Goal: Find specific fact: Find specific fact

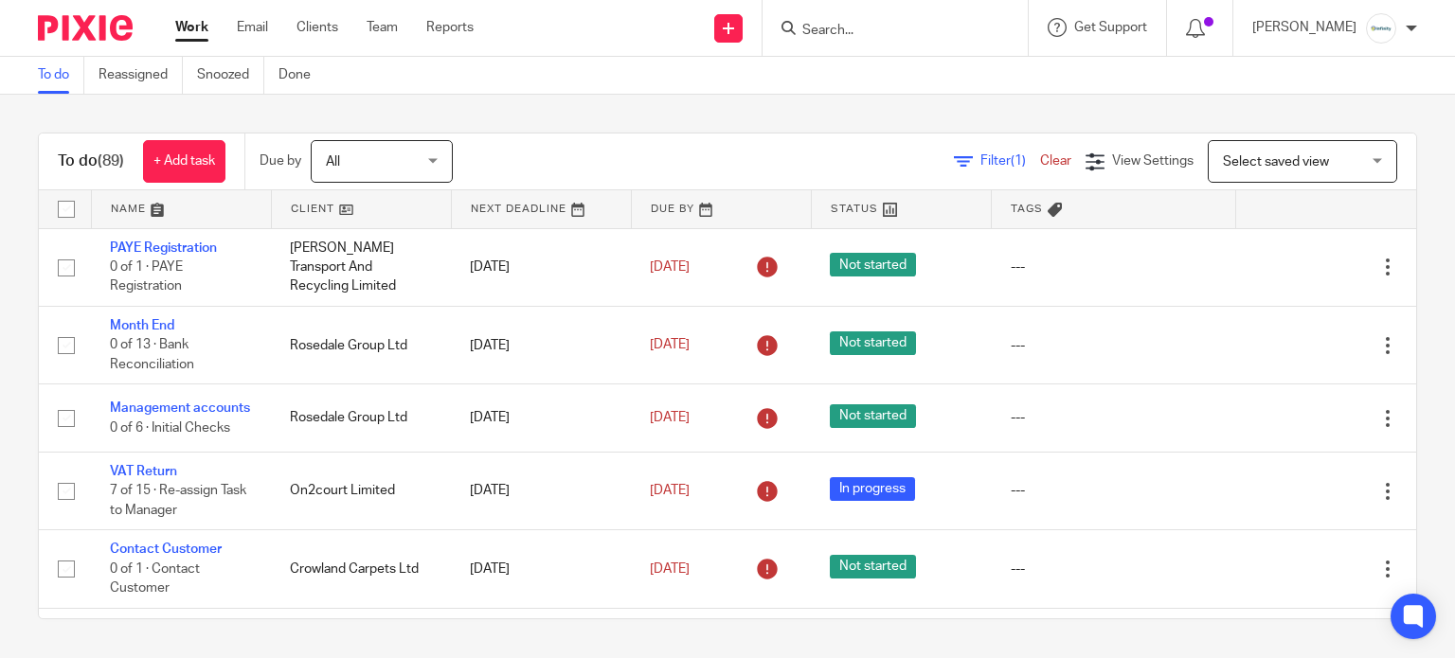
scroll to position [379, 0]
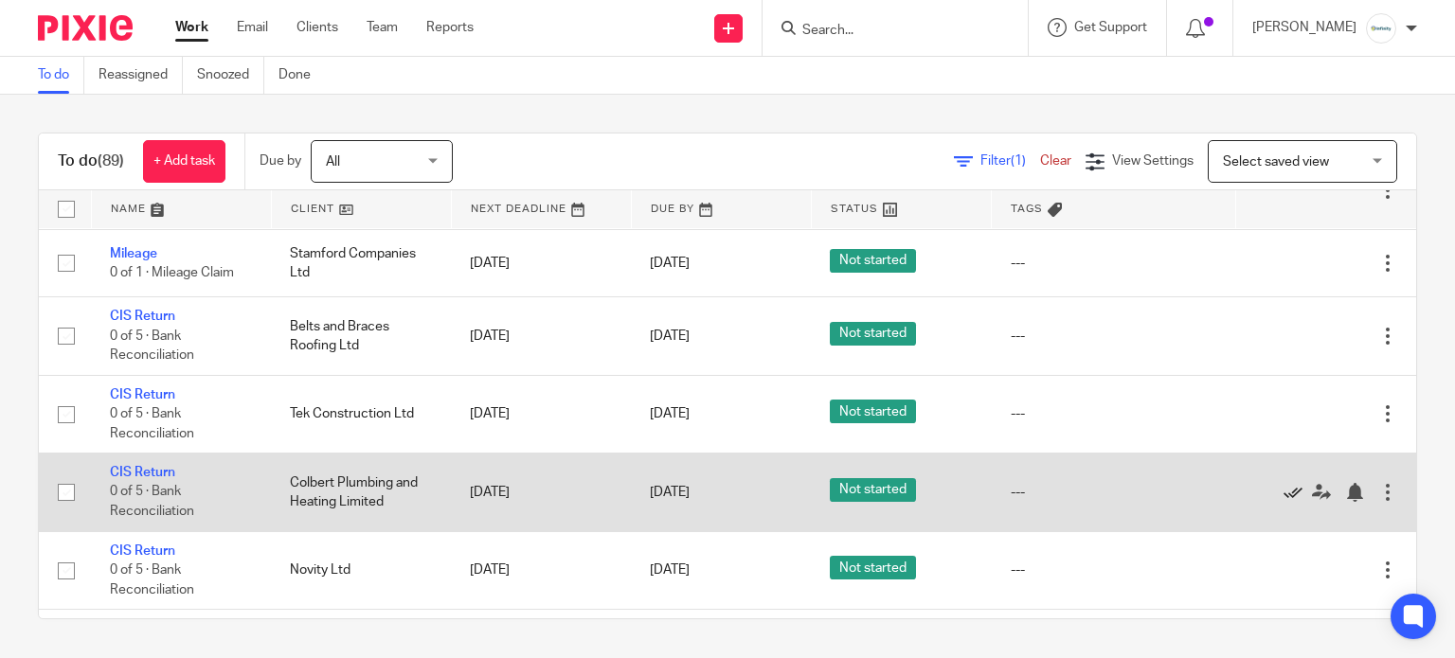
click at [1283, 502] on icon at bounding box center [1292, 492] width 19 height 19
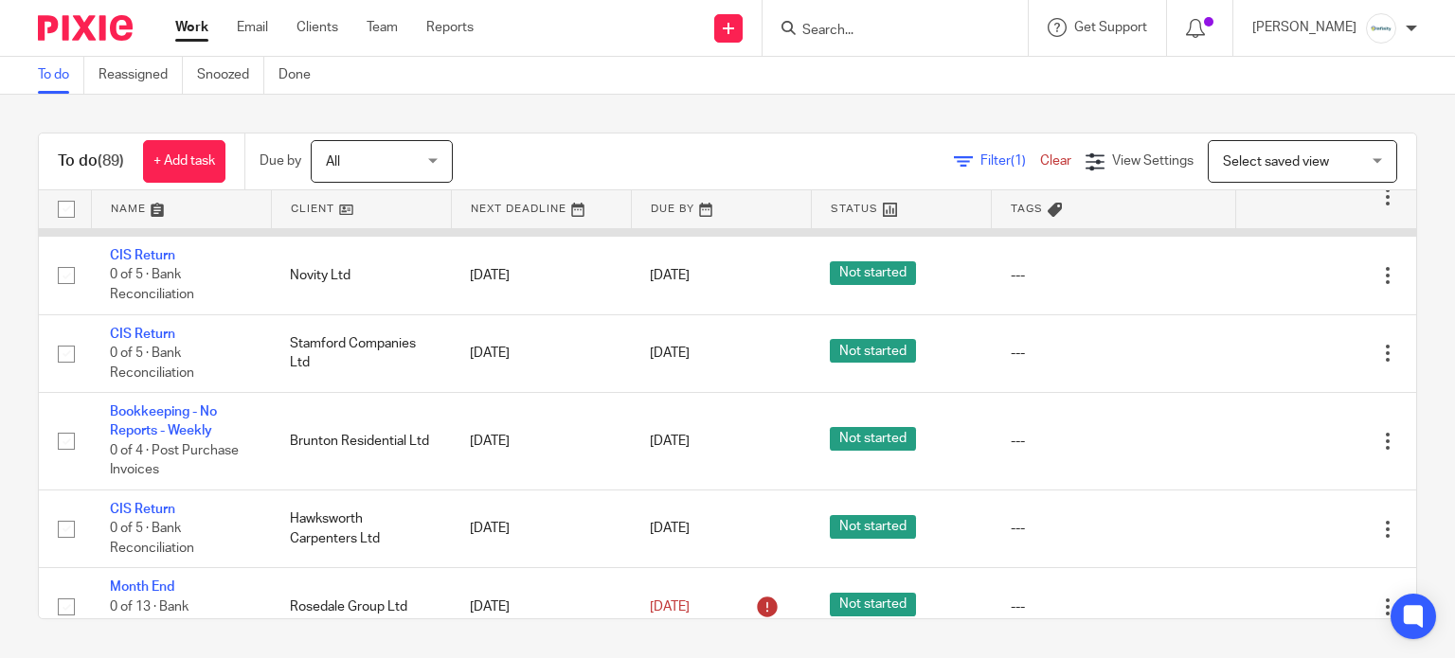
scroll to position [631, 0]
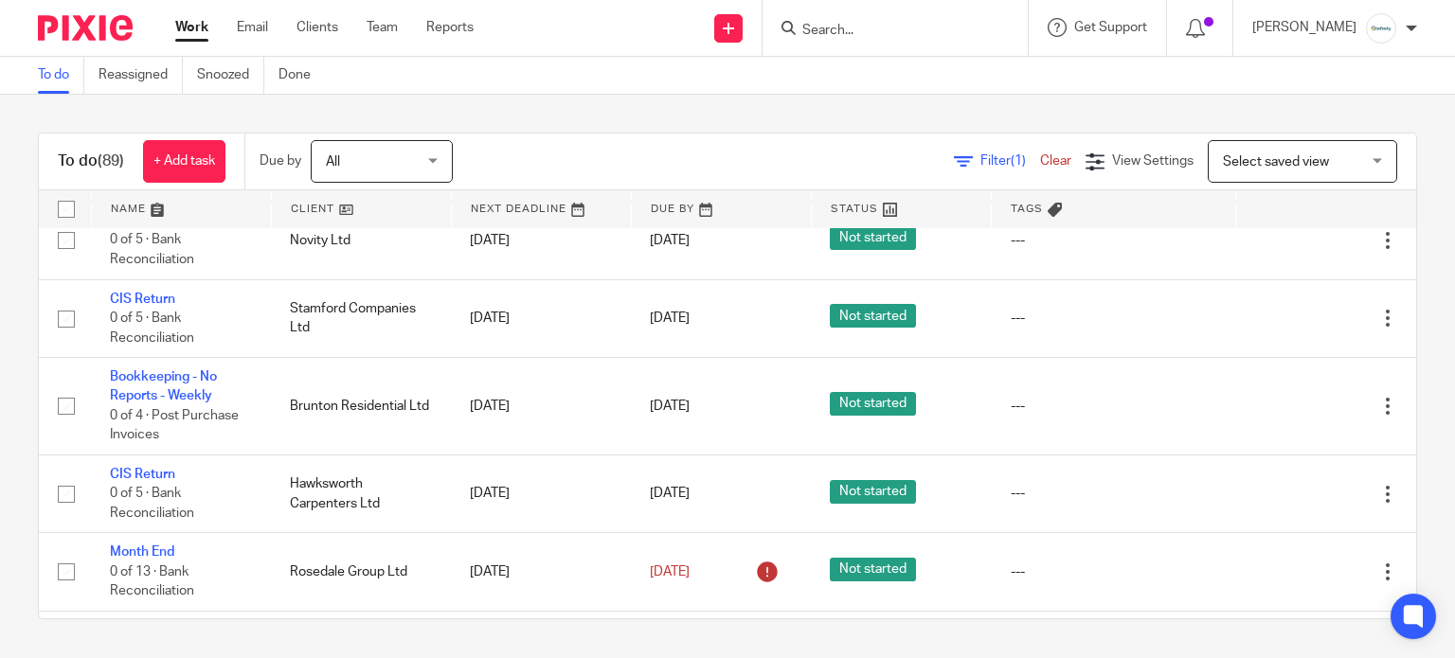
click at [932, 119] on div "To do (89) + Add task Due by All All [DATE] [DATE] This week Next week This mon…" at bounding box center [727, 376] width 1455 height 563
click at [895, 30] on input "Search" at bounding box center [885, 31] width 170 height 17
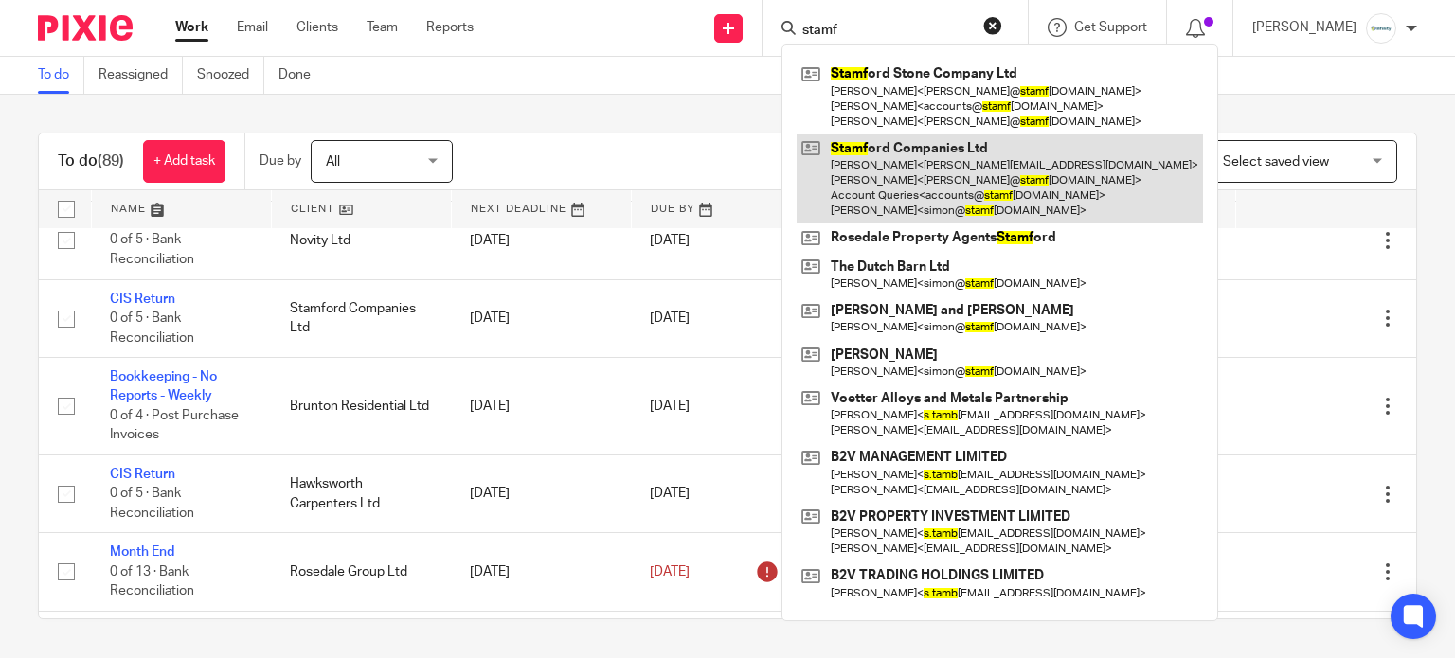
type input "stamf"
click at [902, 177] on link at bounding box center [1000, 179] width 406 height 90
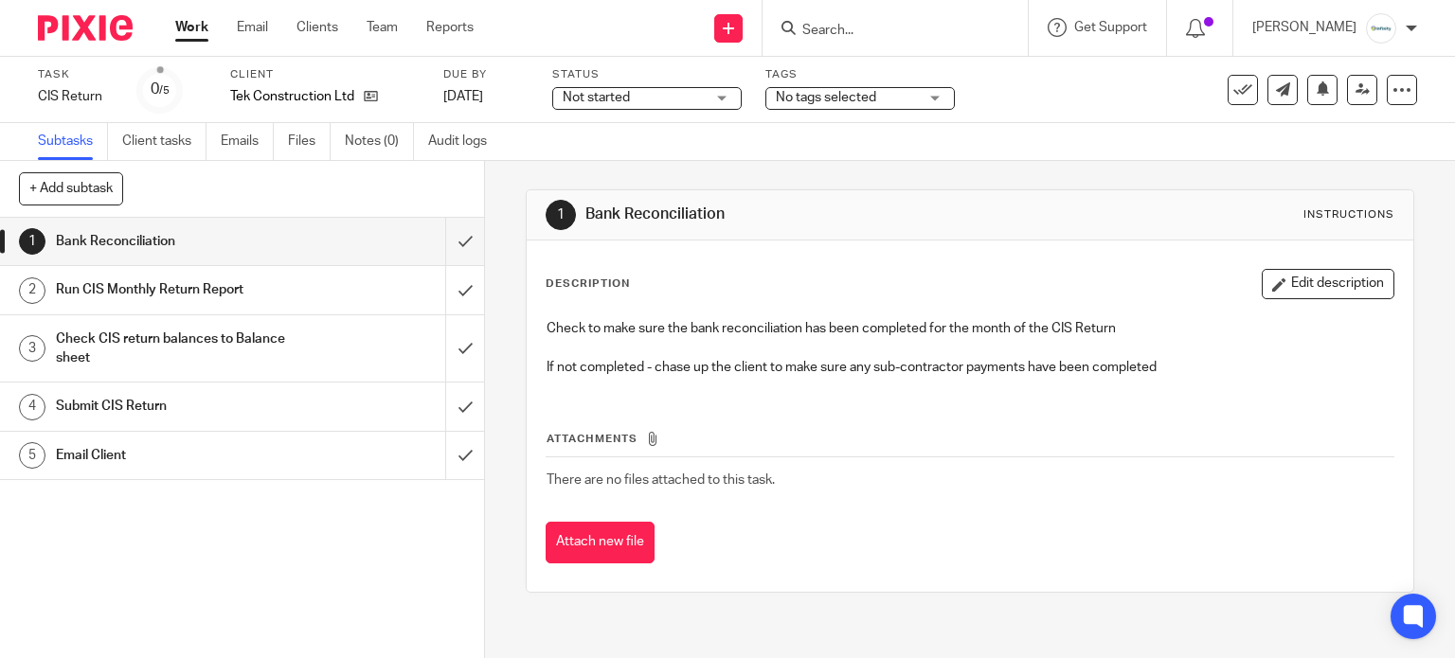
click at [614, 87] on div "Not started Not started Not started In progress 1" at bounding box center [646, 98] width 189 height 23
click at [627, 101] on span "Not started" at bounding box center [596, 97] width 67 height 13
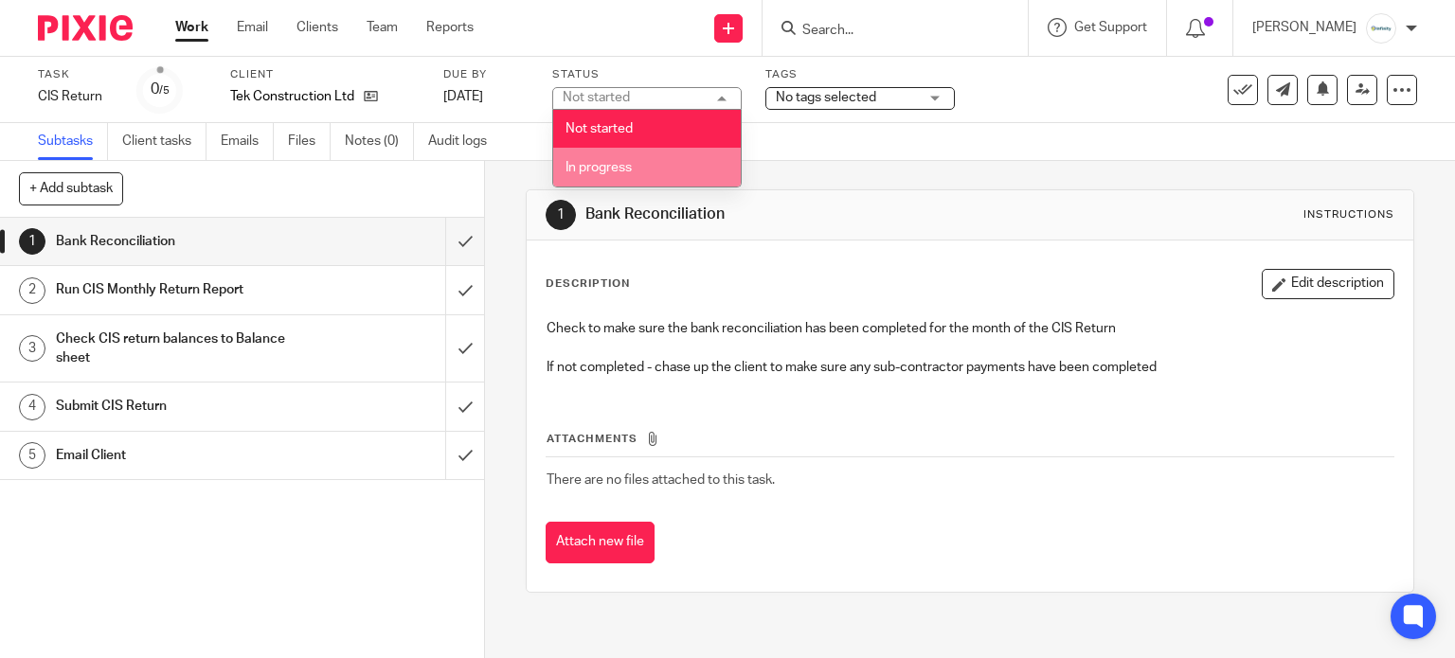
click at [633, 154] on li "In progress" at bounding box center [647, 167] width 188 height 39
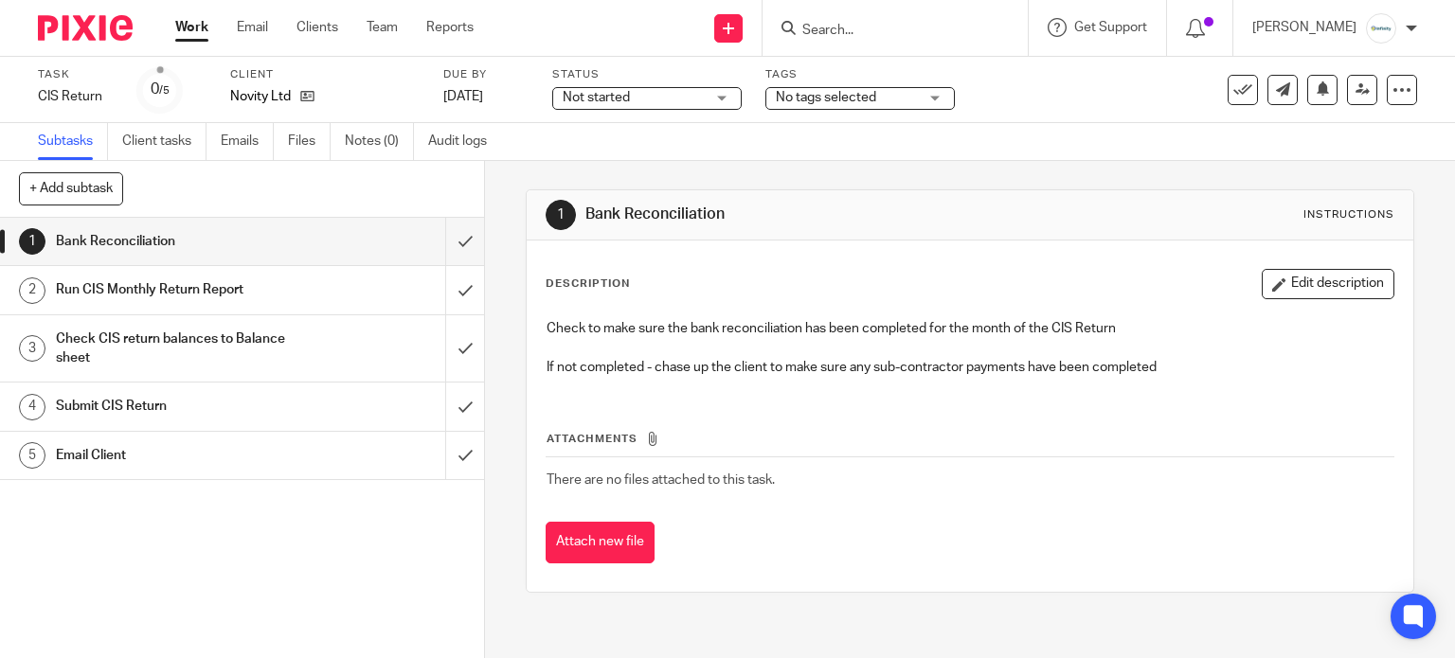
click at [624, 105] on span "Not started" at bounding box center [634, 98] width 142 height 20
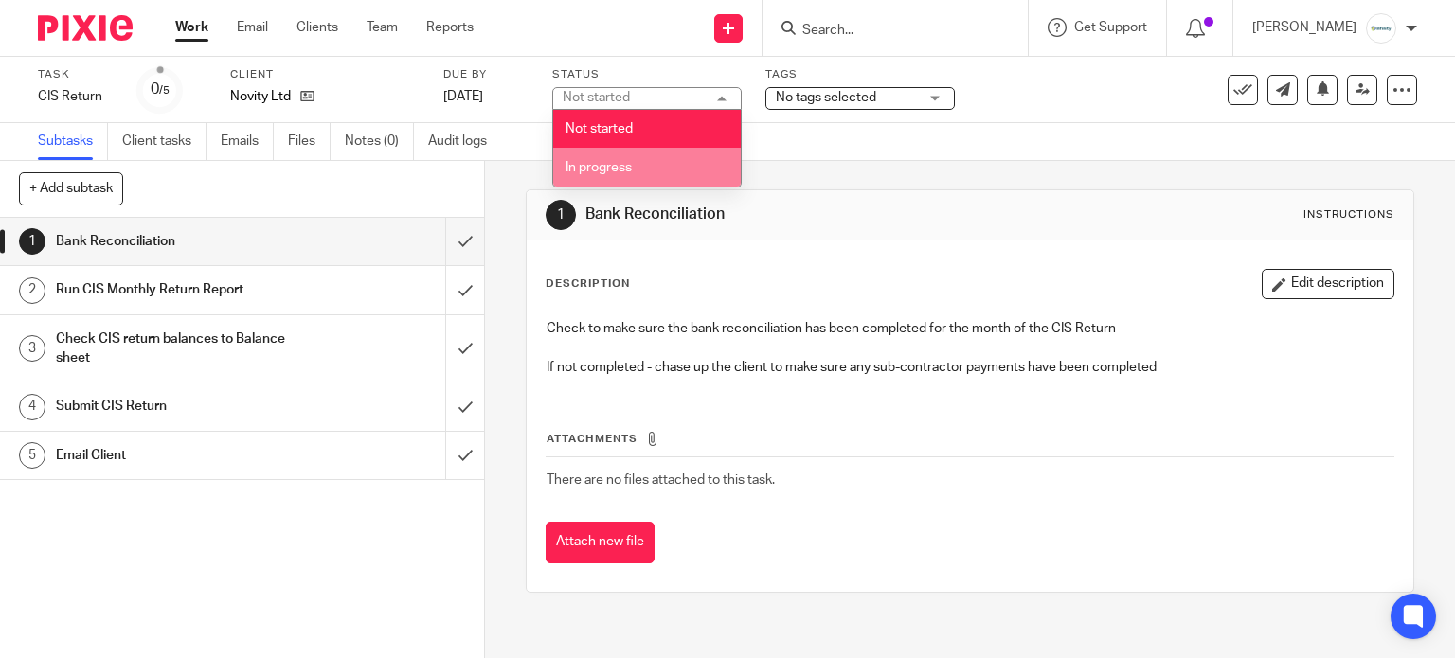
drag, startPoint x: 635, startPoint y: 158, endPoint x: 649, endPoint y: 76, distance: 83.6
click at [635, 158] on li "In progress" at bounding box center [647, 167] width 188 height 39
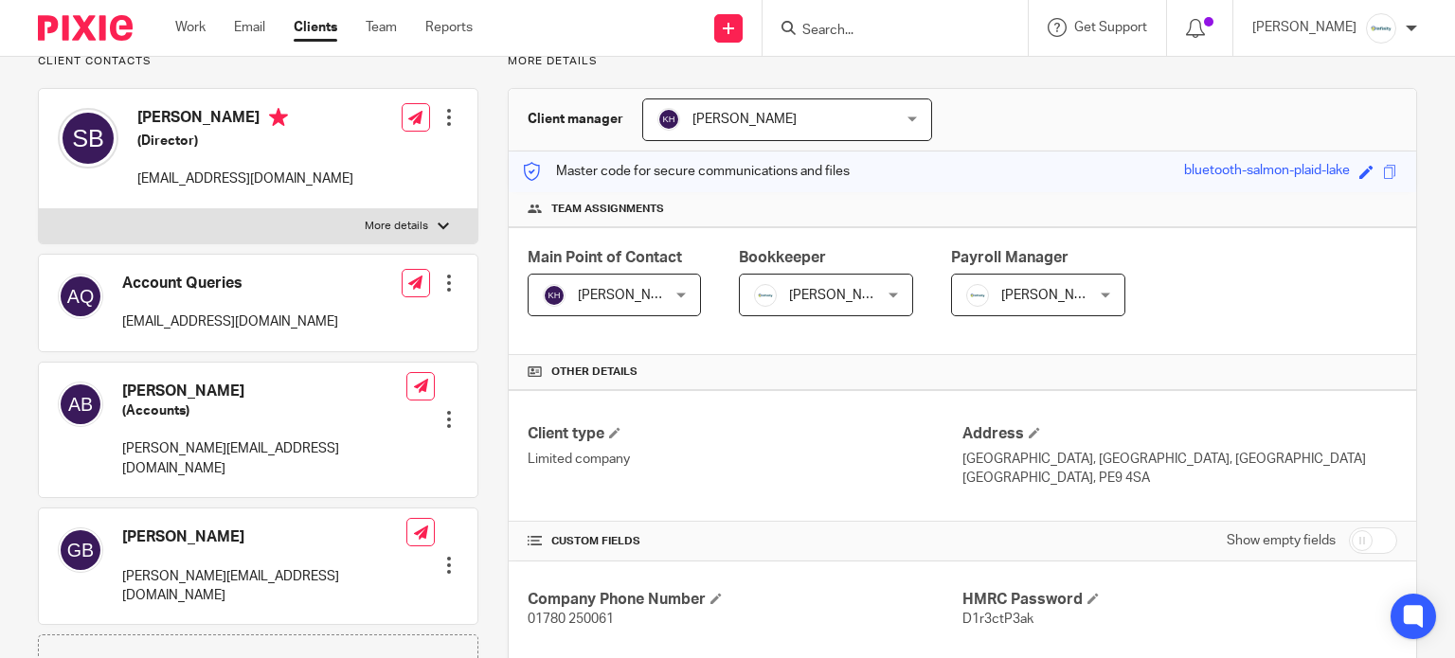
scroll to position [379, 0]
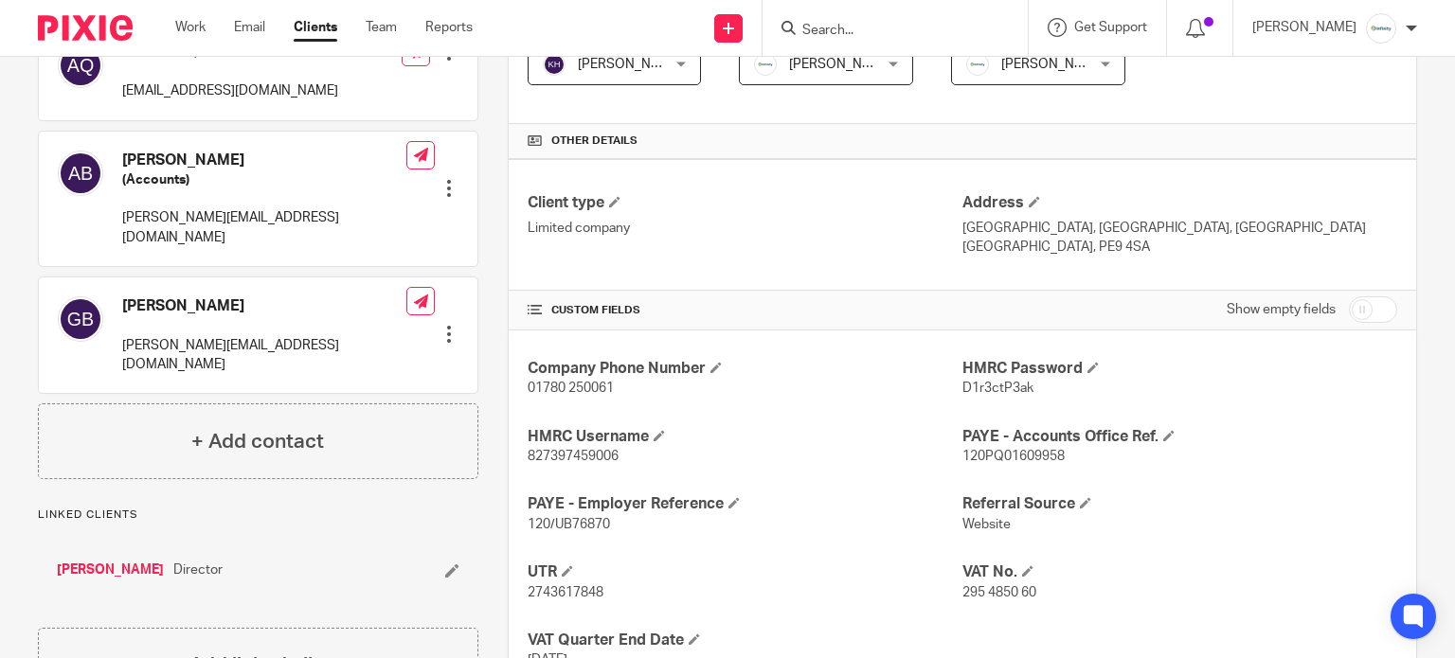
click at [554, 455] on span "827397459006" at bounding box center [573, 456] width 91 height 13
copy span "827397459006"
click at [974, 403] on div "Company Phone Number 01780 250061 HMRC Password D1r3ctP3ak HMRC Username 827397…" at bounding box center [962, 515] width 907 height 368
click at [970, 389] on span "D1r3ctP3ak" at bounding box center [997, 388] width 71 height 13
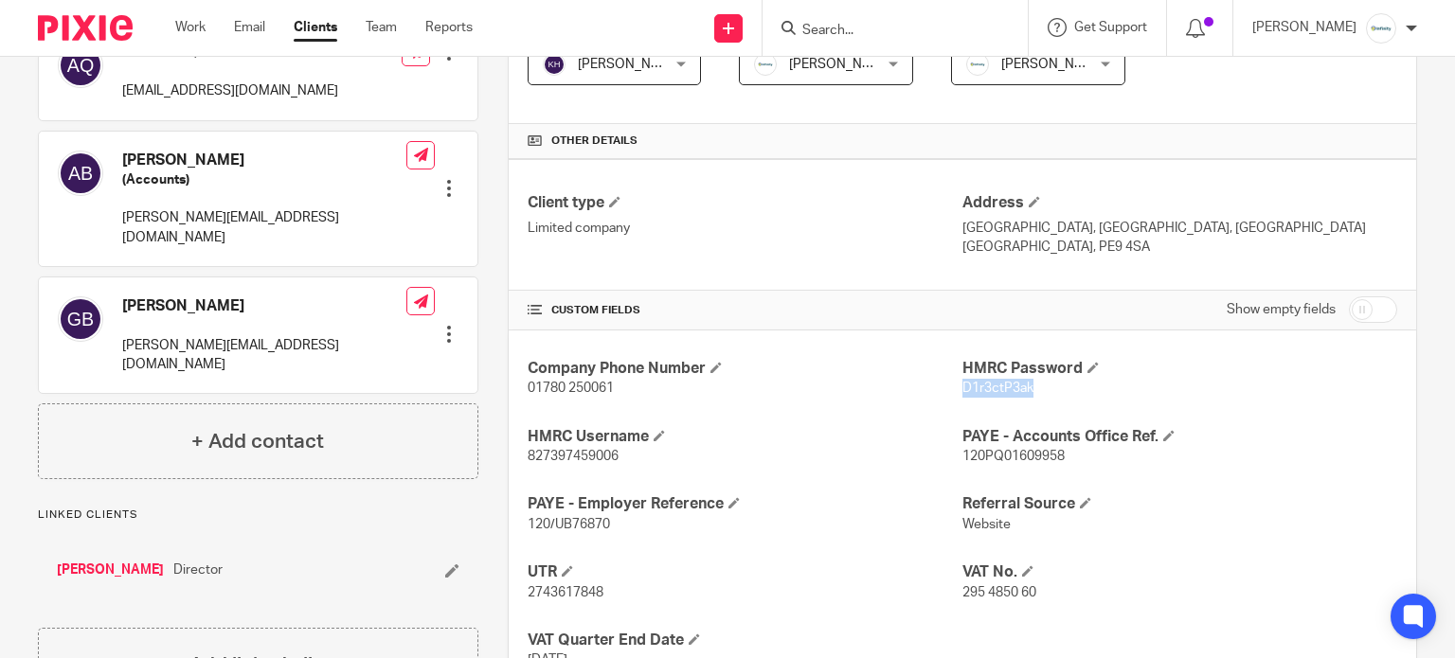
click at [970, 389] on span "D1r3ctP3ak" at bounding box center [997, 388] width 71 height 13
copy span "D1r3ctP3ak"
click at [594, 456] on span "827397459006" at bounding box center [573, 456] width 91 height 13
copy span "827397459006"
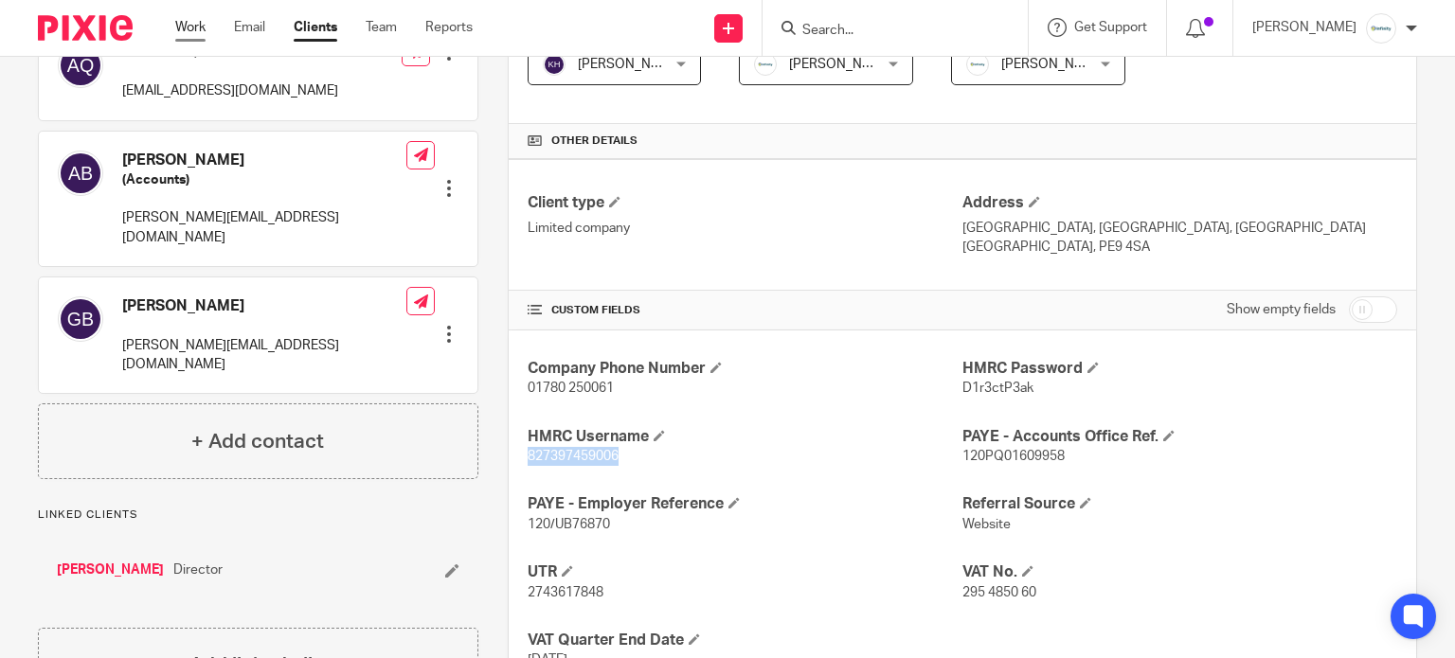
click at [193, 18] on link "Work" at bounding box center [190, 27] width 30 height 19
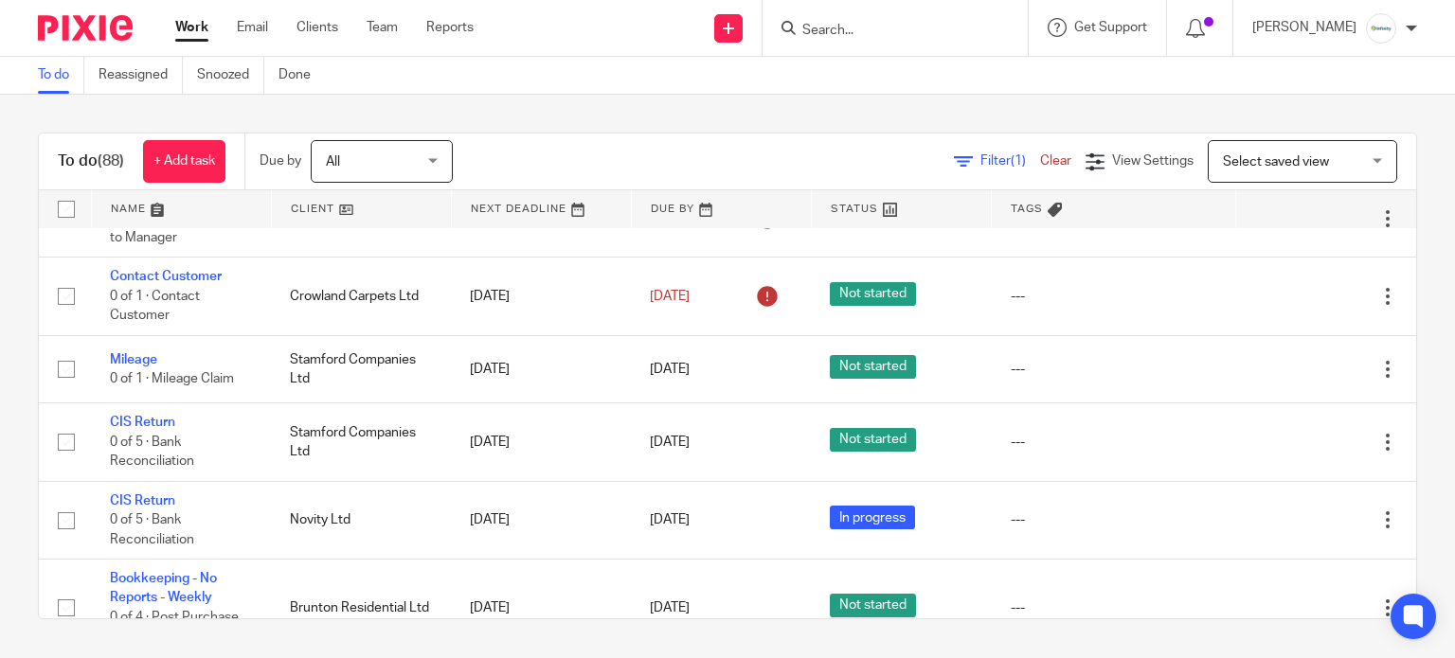
scroll to position [252, 0]
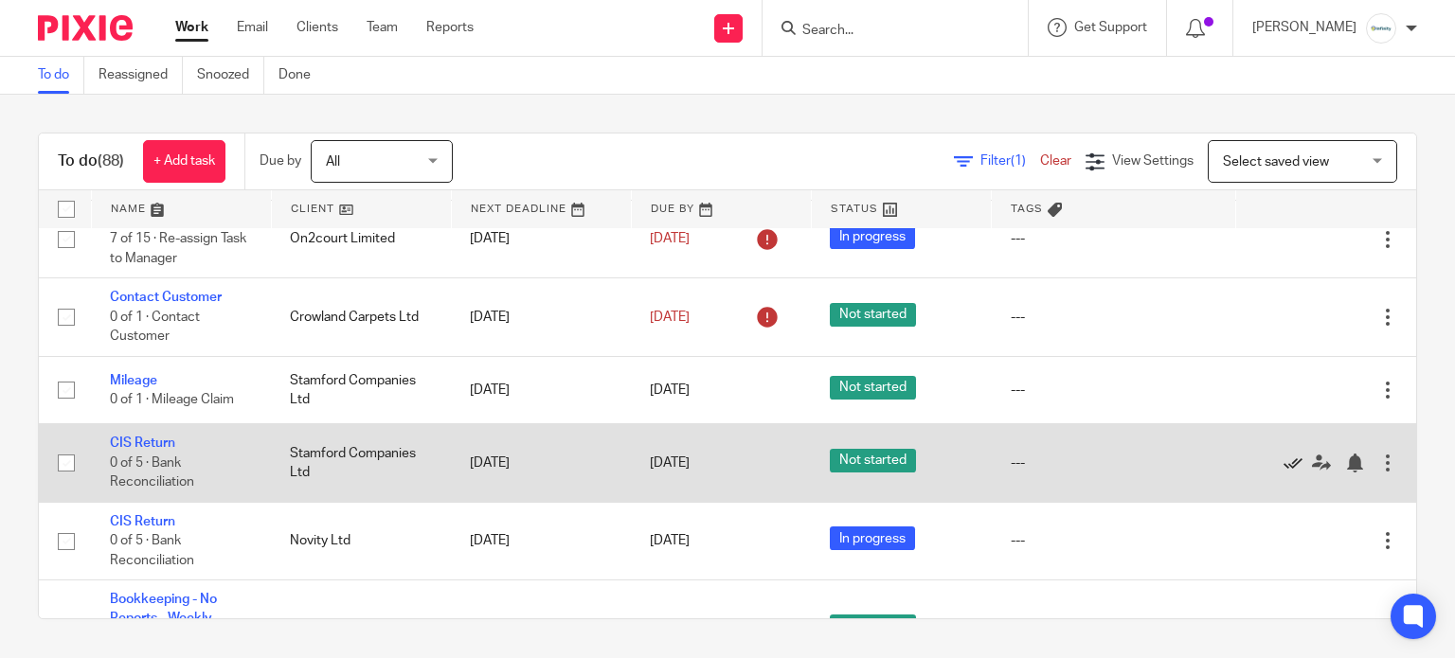
click at [1283, 473] on icon at bounding box center [1292, 463] width 19 height 19
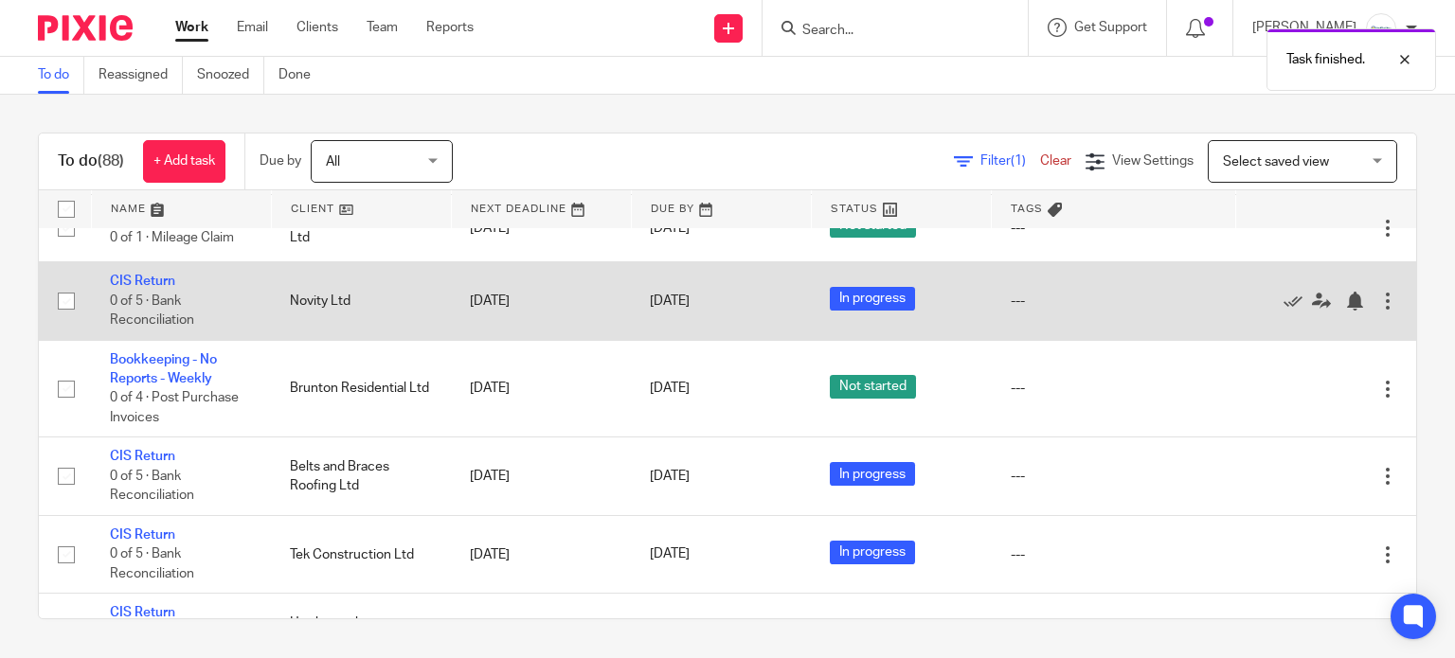
scroll to position [379, 0]
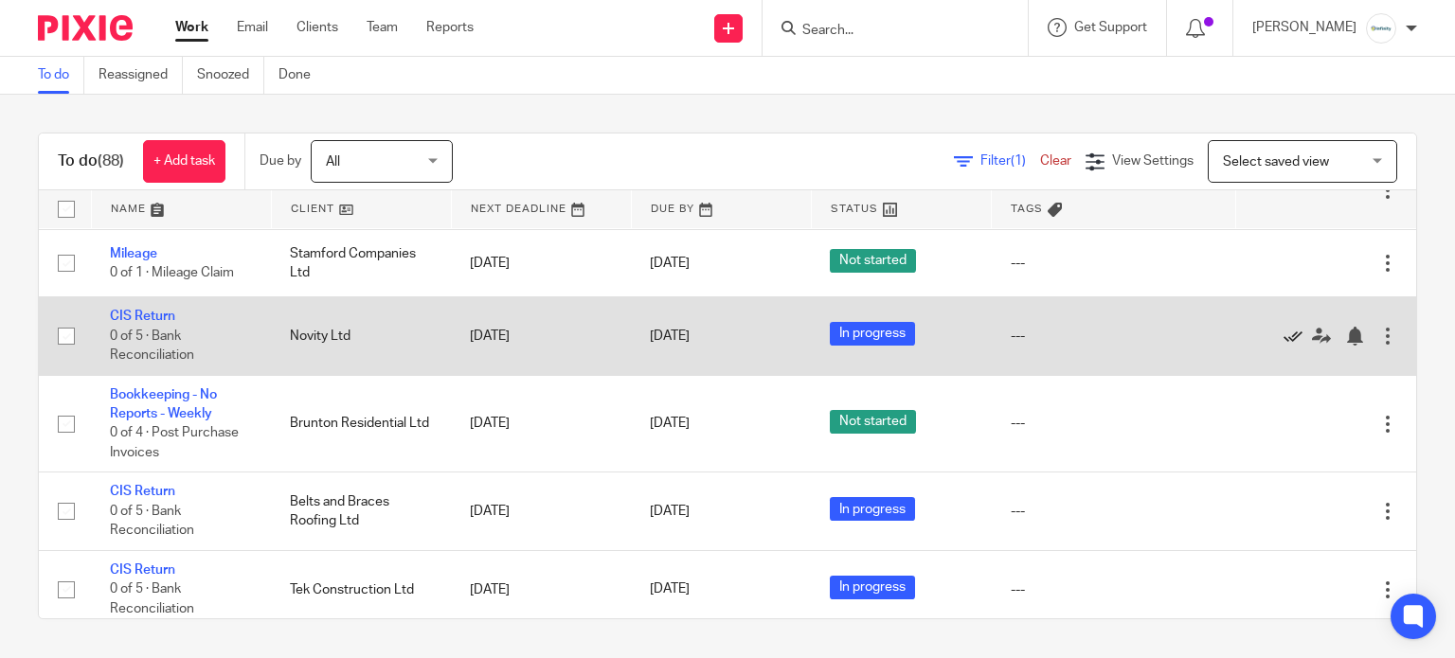
click at [1283, 346] on icon at bounding box center [1292, 336] width 19 height 19
